Goal: Information Seeking & Learning: Understand process/instructions

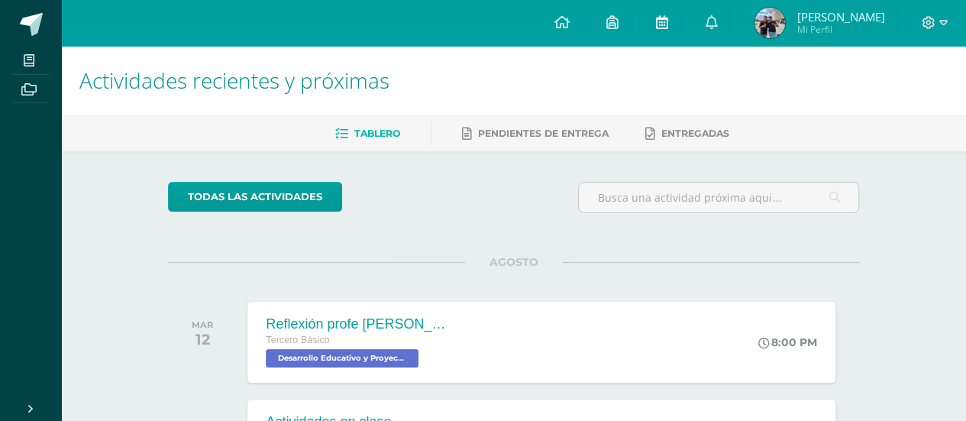
click at [686, 24] on link at bounding box center [661, 23] width 49 height 46
click at [720, 19] on link at bounding box center [711, 23] width 49 height 46
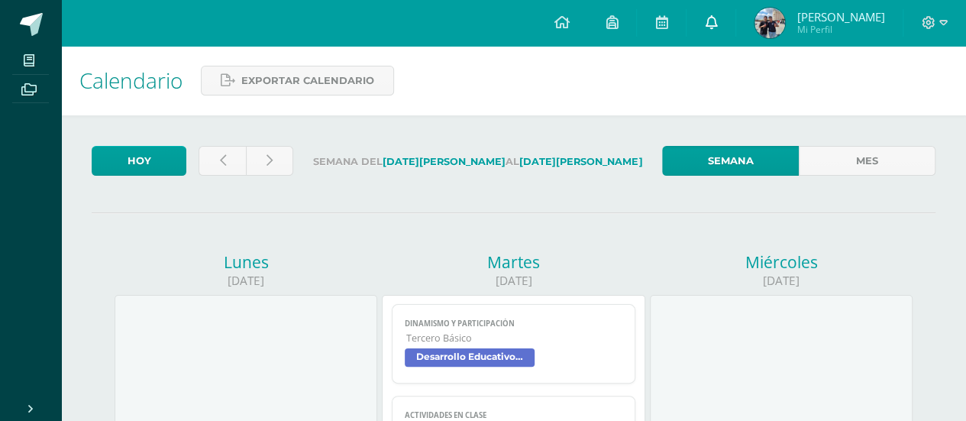
click at [735, 21] on link at bounding box center [711, 23] width 49 height 46
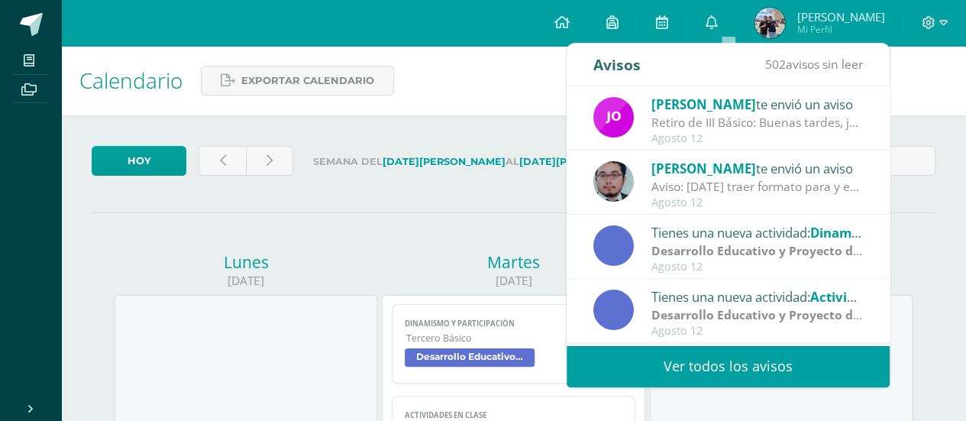
click at [704, 114] on div "Retiro de III Básico: Buenas tardes, jóvenes. Solo les recuerdo a quienes aún n…" at bounding box center [757, 123] width 212 height 18
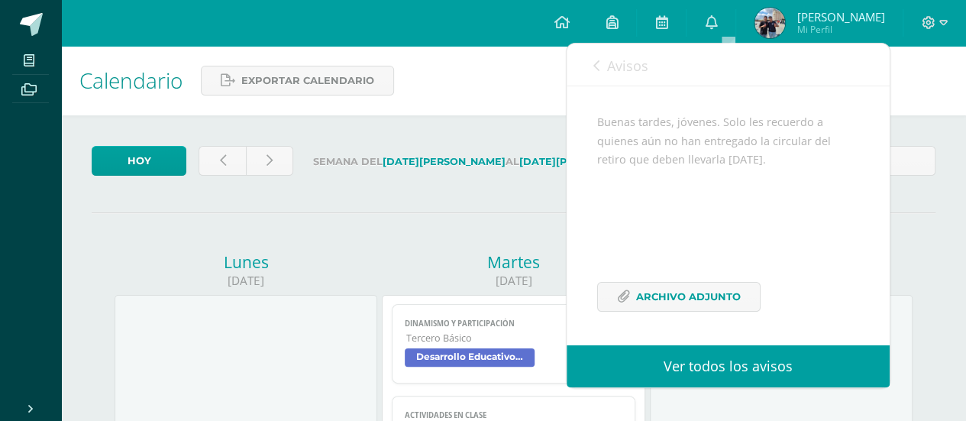
scroll to position [76, 0]
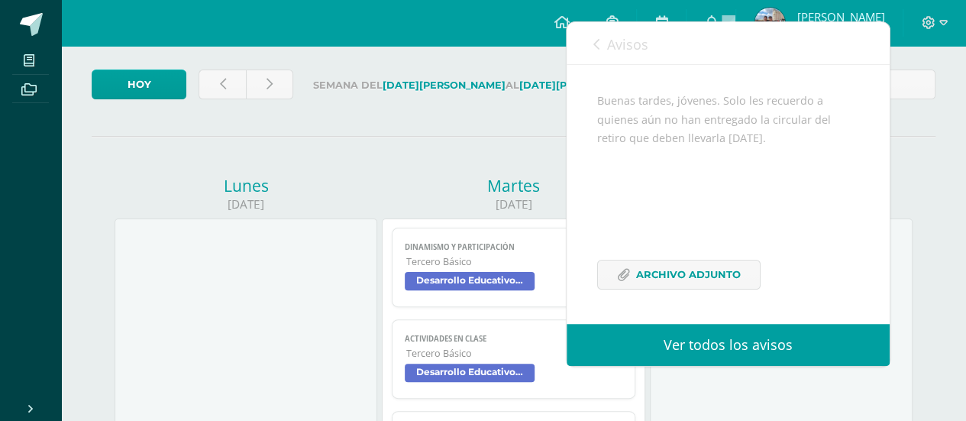
click at [688, 228] on div "Buenas tardes, jóvenes. Solo les recuerdo a quienes aún no han entregado la cir…" at bounding box center [728, 200] width 262 height 217
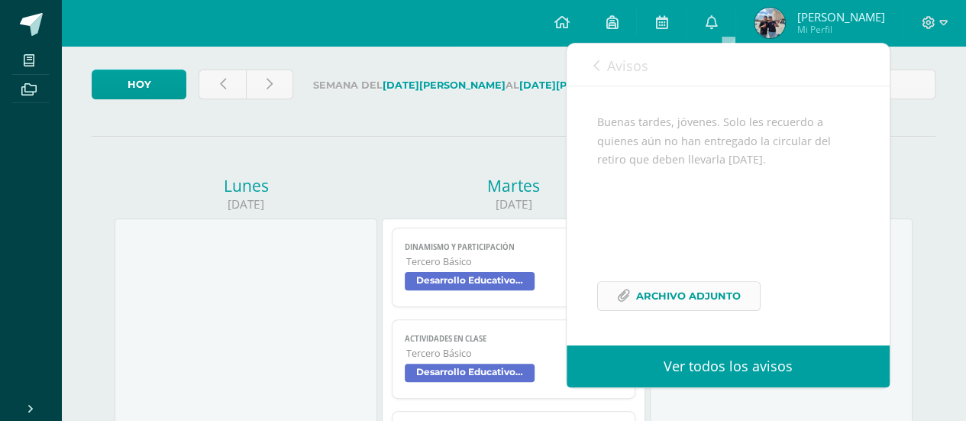
click at [684, 293] on span "Archivo Adjunto" at bounding box center [688, 296] width 105 height 28
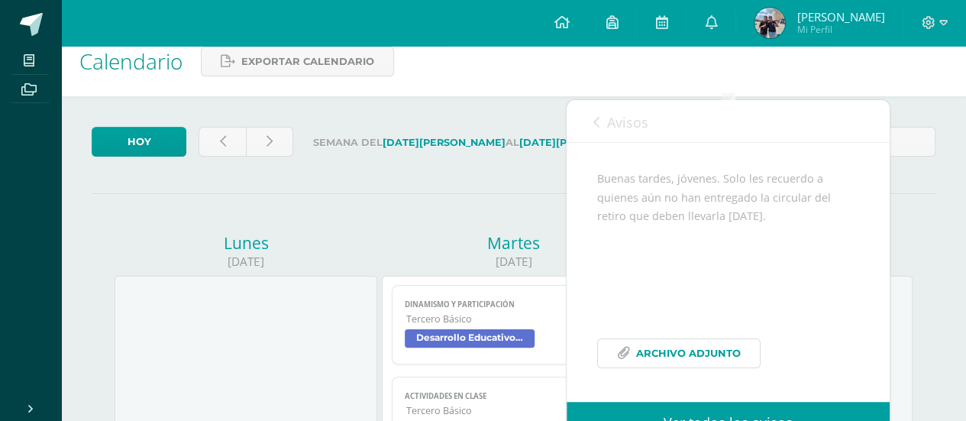
scroll to position [0, 0]
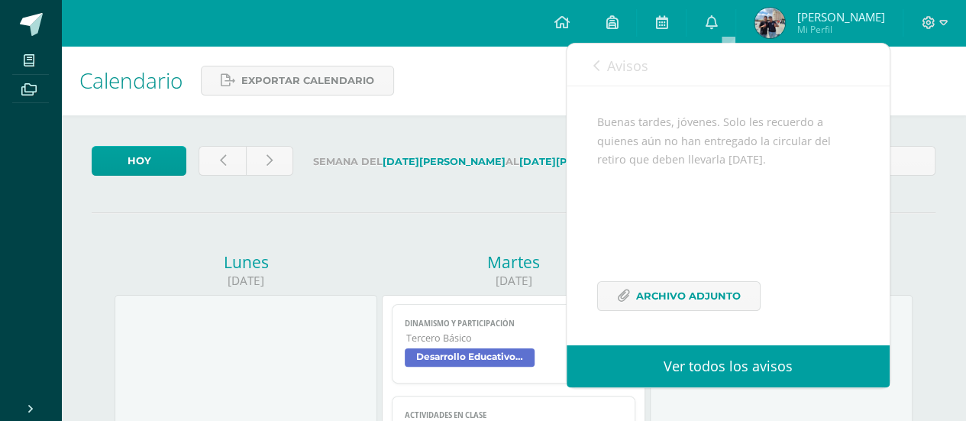
click at [597, 79] on link "Avisos" at bounding box center [620, 66] width 55 height 44
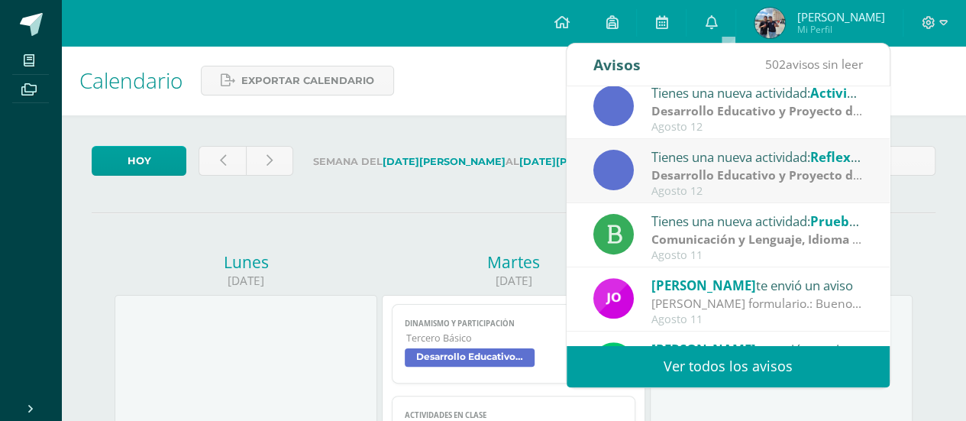
scroll to position [254, 0]
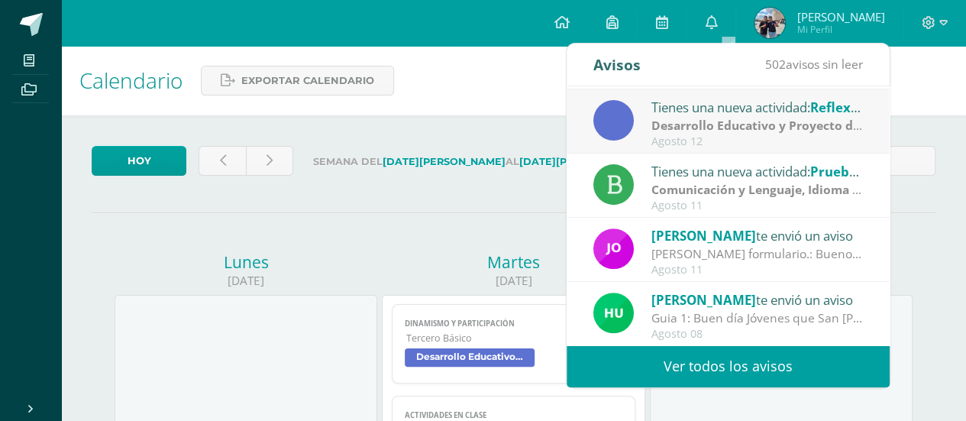
click at [722, 259] on div "[PERSON_NAME] formulario.: Buenos días jóvenes les comparto el siguiente link p…" at bounding box center [757, 254] width 212 height 18
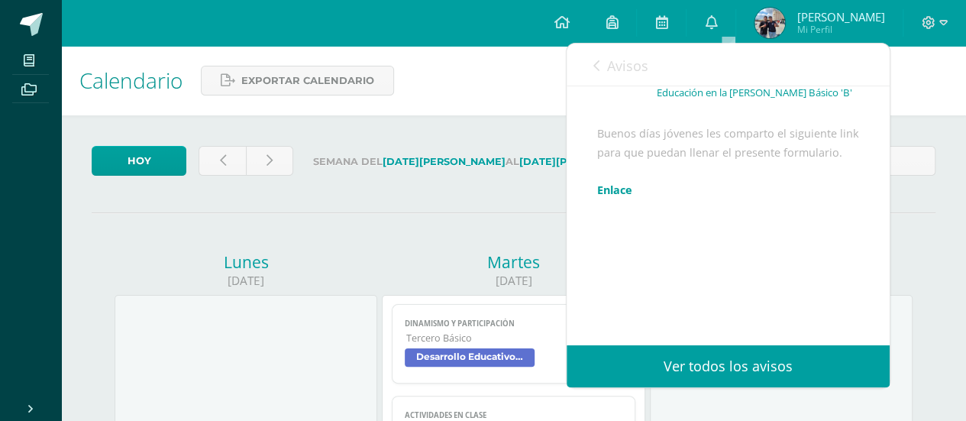
click at [600, 187] on link "Enlace" at bounding box center [614, 190] width 35 height 15
